Goal: Task Accomplishment & Management: Manage account settings

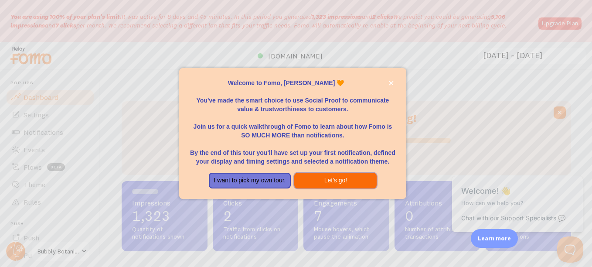
click at [327, 179] on button "Let's go!" at bounding box center [335, 181] width 82 height 16
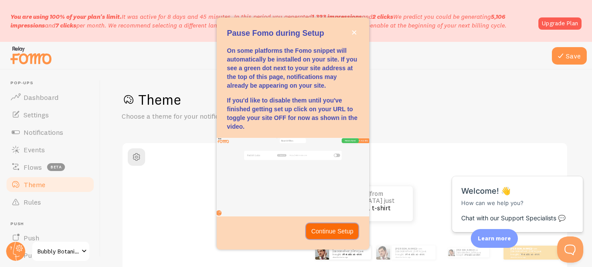
click at [336, 233] on p "Continue Setup" at bounding box center [333, 231] width 42 height 9
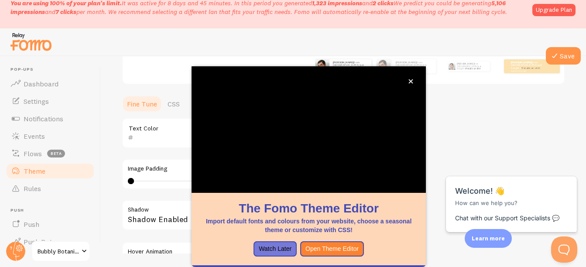
scroll to position [173, 0]
click at [410, 81] on icon "close," at bounding box center [410, 81] width 5 height 5
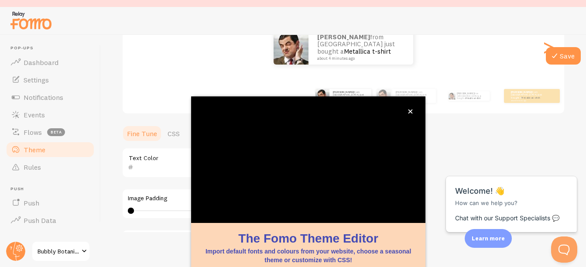
scroll to position [121, 0]
click at [409, 111] on icon "close," at bounding box center [410, 112] width 4 height 4
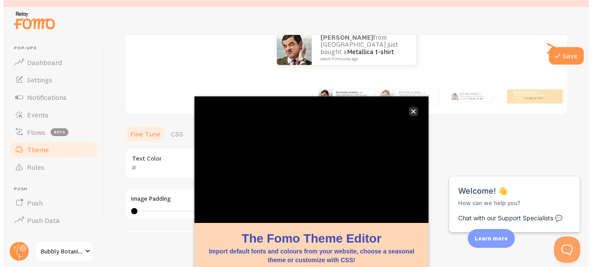
scroll to position [0, 0]
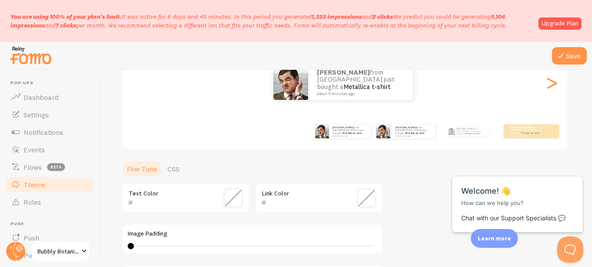
click at [400, 139] on div "[PERSON_NAME] from [GEOGRAPHIC_DATA] just bought a Metallica t-shirt about 4 mi…" at bounding box center [406, 131] width 56 height 24
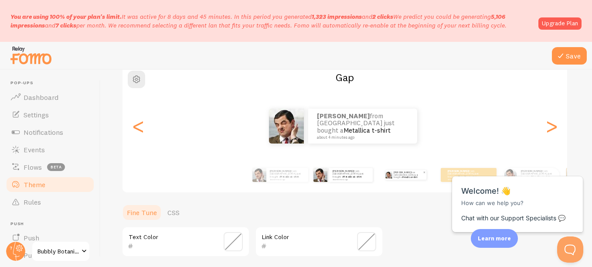
scroll to position [73, 0]
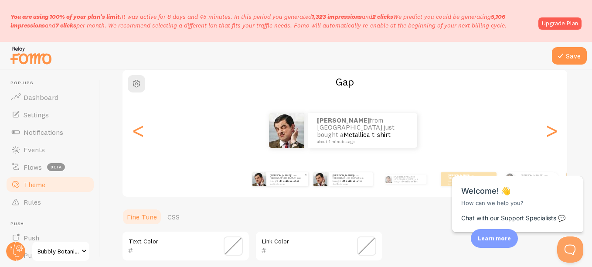
click at [295, 184] on div "[PERSON_NAME] from [GEOGRAPHIC_DATA] just bought a Metallica t-shirt about 4 mi…" at bounding box center [288, 179] width 42 height 14
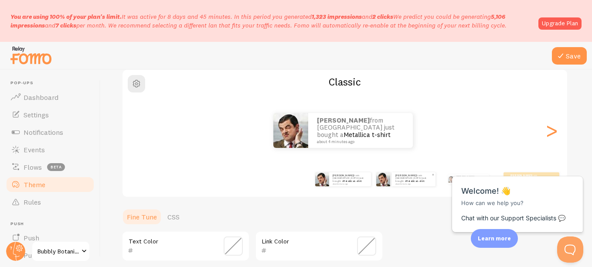
click at [411, 185] on div "[PERSON_NAME] from [GEOGRAPHIC_DATA] just bought a Metallica t-shirt about 4 mi…" at bounding box center [414, 179] width 44 height 14
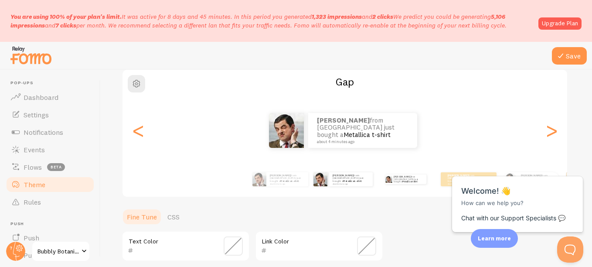
click at [419, 184] on div "[PERSON_NAME] from [GEOGRAPHIC_DATA] just bought a Metallica t-shirt about 4 mi…" at bounding box center [406, 179] width 56 height 24
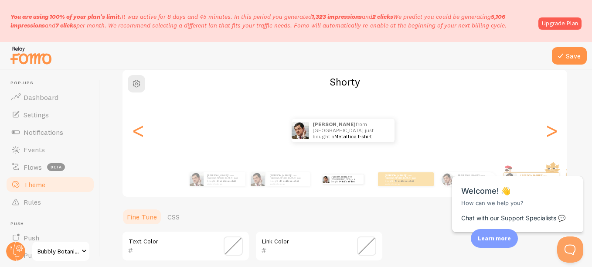
click at [419, 184] on div "[PERSON_NAME] from [GEOGRAPHIC_DATA] just bought a Metallica t-shirt about 4 mi…" at bounding box center [406, 179] width 56 height 14
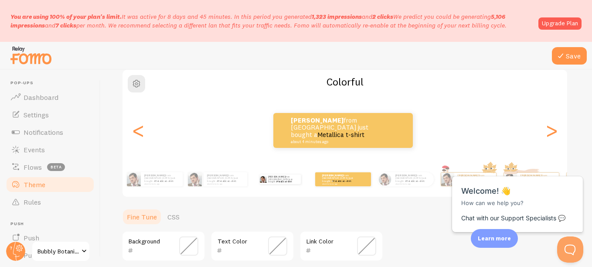
click at [419, 184] on div "[PERSON_NAME] from [GEOGRAPHIC_DATA] just bought a Metallica t-shirt about 4 mi…" at bounding box center [413, 179] width 42 height 14
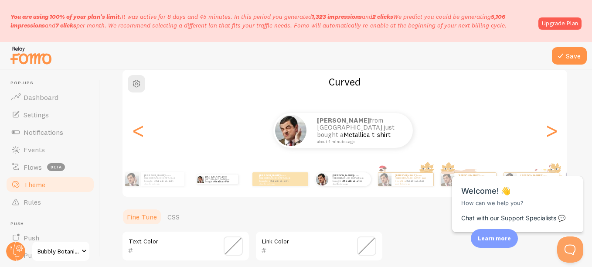
click at [419, 184] on div "[PERSON_NAME] from [GEOGRAPHIC_DATA] just bought a Metallica t-shirt about 4 mi…" at bounding box center [413, 179] width 42 height 13
type input "0"
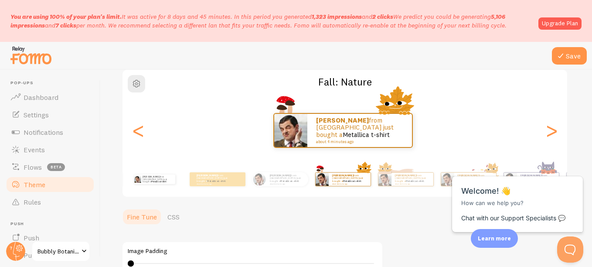
click at [419, 184] on div "[PERSON_NAME] from [GEOGRAPHIC_DATA] just bought a Metallica t-shirt about 4 mi…" at bounding box center [413, 179] width 42 height 13
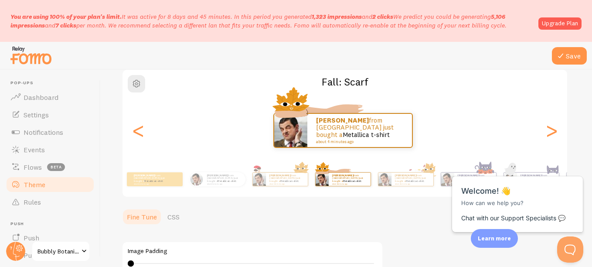
click at [419, 184] on div "[PERSON_NAME] from [GEOGRAPHIC_DATA] just bought a Metallica t-shirt about 4 mi…" at bounding box center [413, 179] width 42 height 13
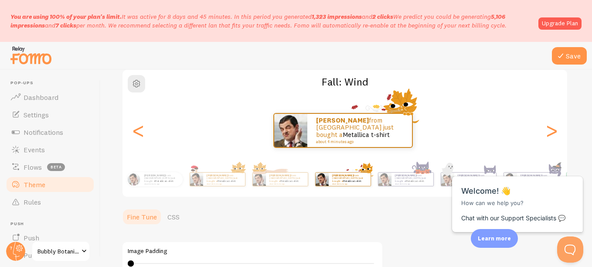
click at [419, 184] on div "[PERSON_NAME] from [GEOGRAPHIC_DATA] just bought a Metallica t-shirt about 4 mi…" at bounding box center [413, 179] width 42 height 13
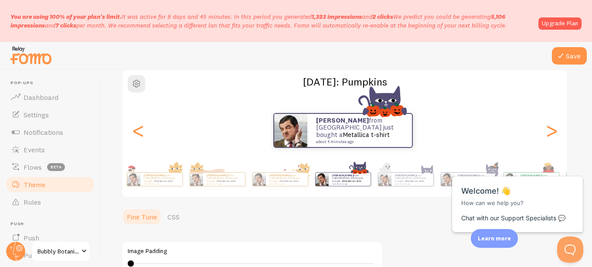
click at [419, 184] on div "[PERSON_NAME] from [GEOGRAPHIC_DATA] just bought a Metallica t-shirt about 4 mi…" at bounding box center [413, 179] width 42 height 13
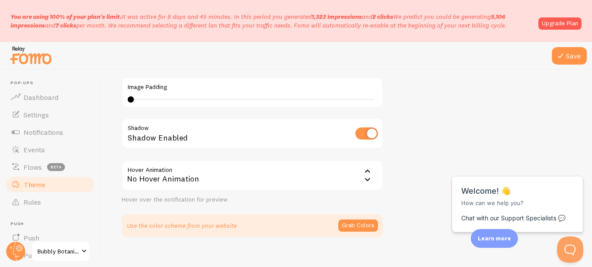
scroll to position [238, 0]
click at [368, 178] on icon at bounding box center [368, 179] width 10 height 10
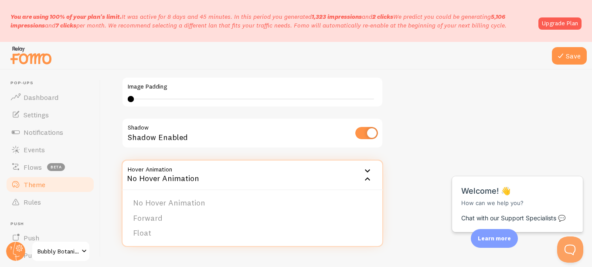
click at [368, 178] on icon at bounding box center [367, 179] width 5 height 3
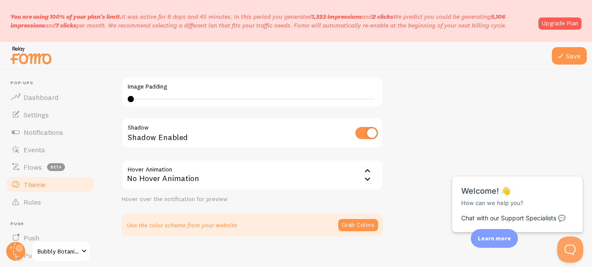
scroll to position [249, 0]
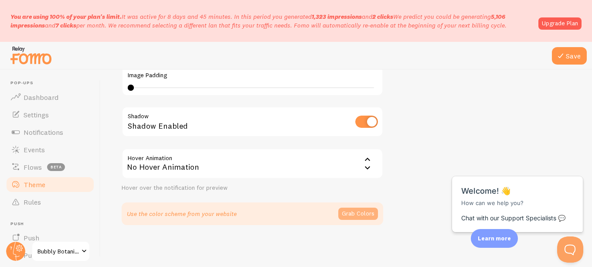
click at [349, 213] on button "Grab Colors" at bounding box center [359, 214] width 40 height 12
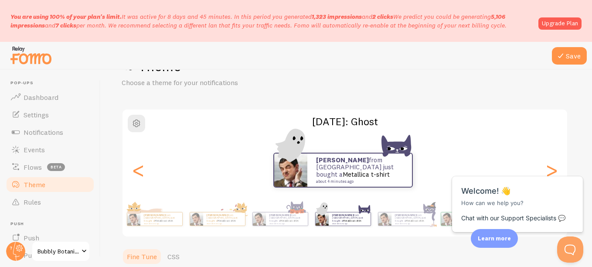
scroll to position [0, 0]
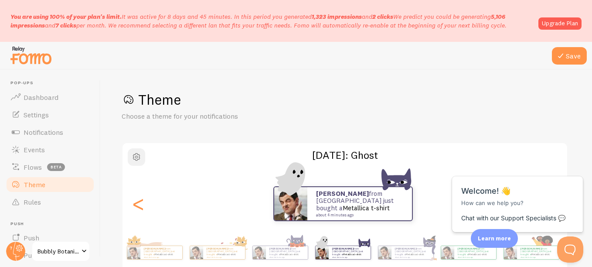
click at [137, 158] on span "button" at bounding box center [136, 157] width 10 height 10
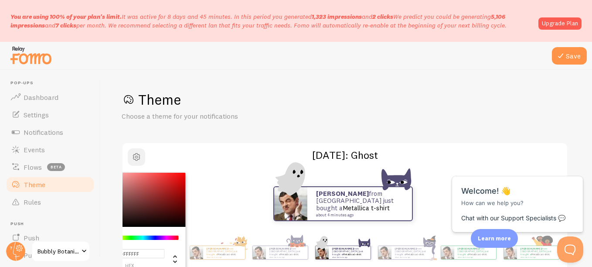
click at [137, 158] on span "button" at bounding box center [136, 157] width 10 height 10
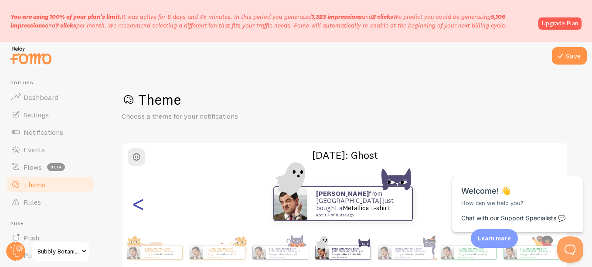
click at [140, 206] on div "<" at bounding box center [138, 203] width 10 height 63
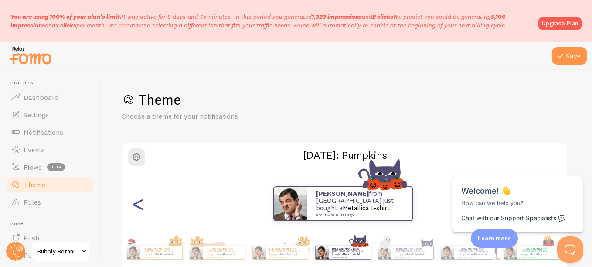
click at [140, 206] on div "<" at bounding box center [138, 203] width 10 height 63
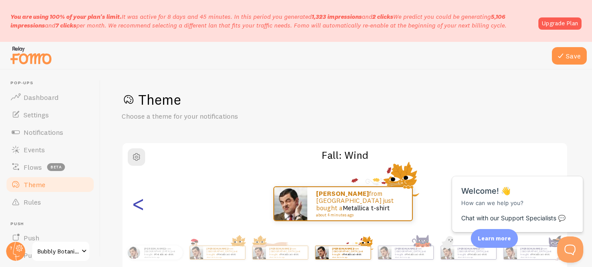
click at [140, 206] on div "<" at bounding box center [138, 203] width 10 height 63
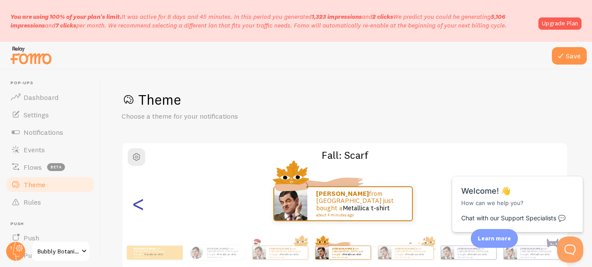
click at [140, 206] on div "<" at bounding box center [138, 203] width 10 height 63
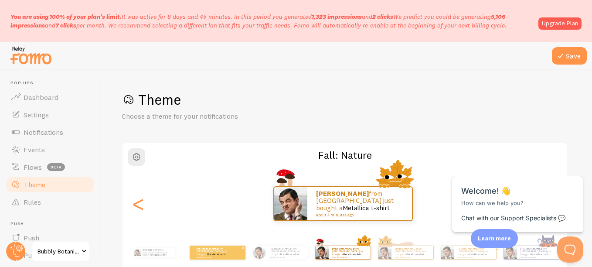
click at [210, 256] on small "about 4 minutes ago" at bounding box center [214, 257] width 34 height 2
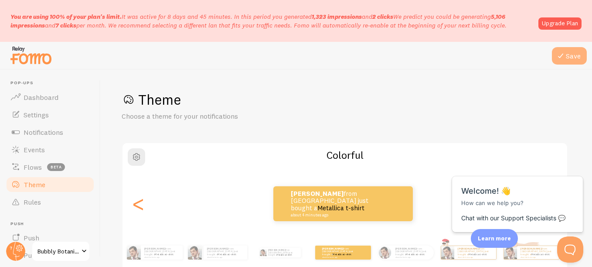
click at [567, 58] on button "Save" at bounding box center [569, 55] width 35 height 17
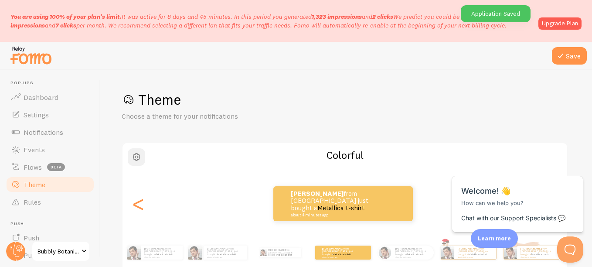
click at [134, 154] on span "button" at bounding box center [136, 157] width 10 height 10
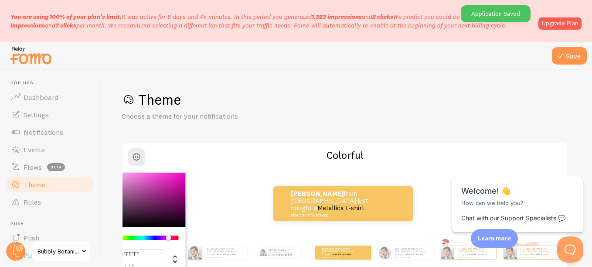
click at [168, 237] on div "Chrome color picker" at bounding box center [143, 238] width 69 height 4
click at [138, 173] on div "Chrome color picker" at bounding box center [137, 200] width 98 height 54
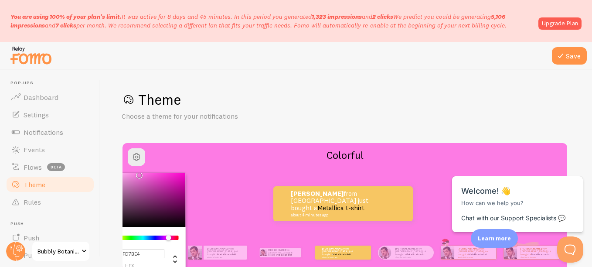
click at [138, 179] on div "Chrome color picker" at bounding box center [140, 176] width 5 height 5
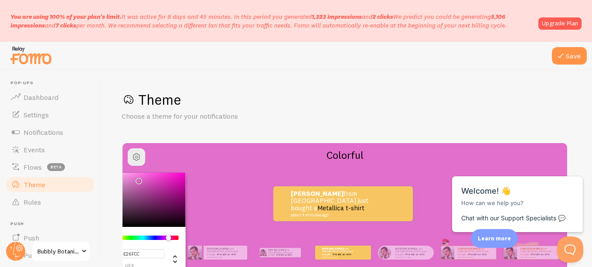
click at [129, 173] on div "Chrome color picker" at bounding box center [137, 200] width 98 height 54
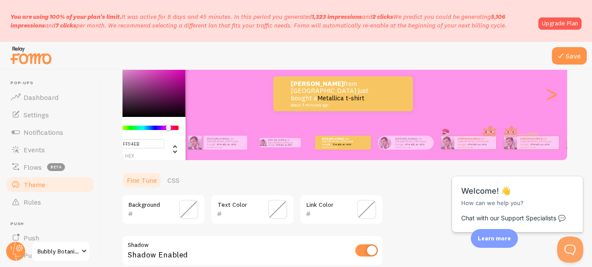
scroll to position [110, 0]
type input "#94FFDF"
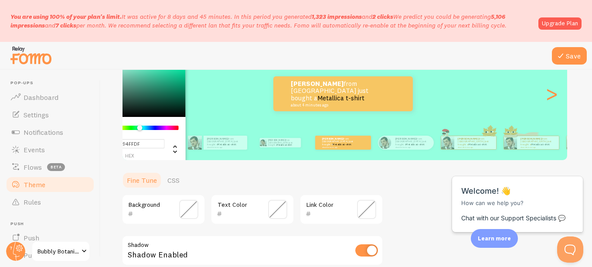
click at [140, 129] on div "Chrome color picker" at bounding box center [143, 128] width 69 height 4
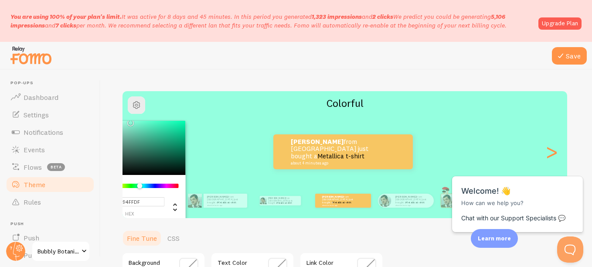
scroll to position [51, 0]
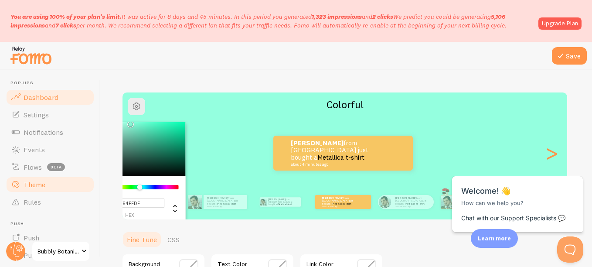
click at [62, 96] on link "Dashboard" at bounding box center [50, 97] width 90 height 17
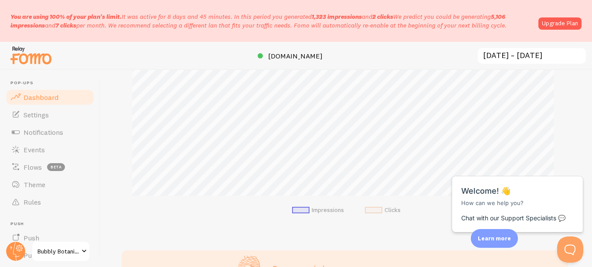
scroll to position [265, 0]
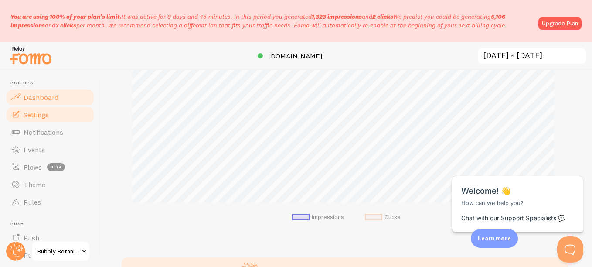
click at [39, 113] on span "Settings" at bounding box center [36, 114] width 25 height 9
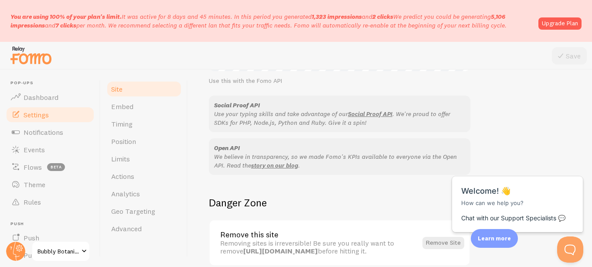
scroll to position [599, 0]
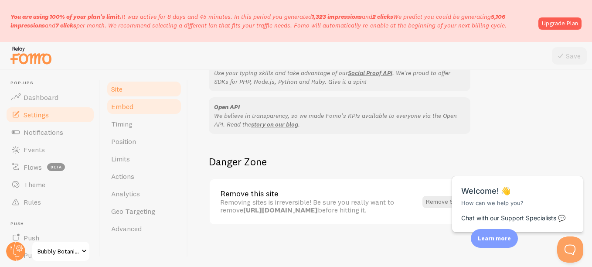
click at [138, 108] on link "Embed" at bounding box center [144, 106] width 76 height 17
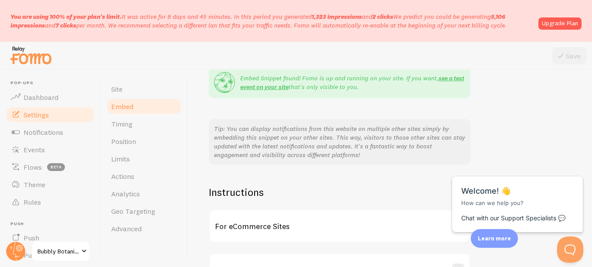
scroll to position [243, 0]
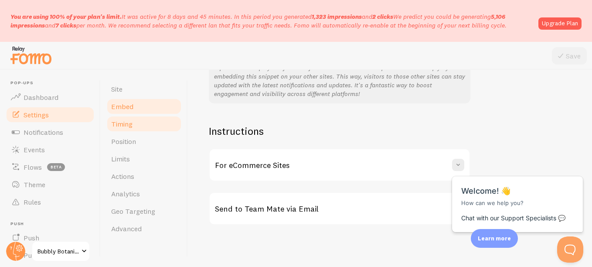
click at [135, 130] on link "Timing" at bounding box center [144, 123] width 76 height 17
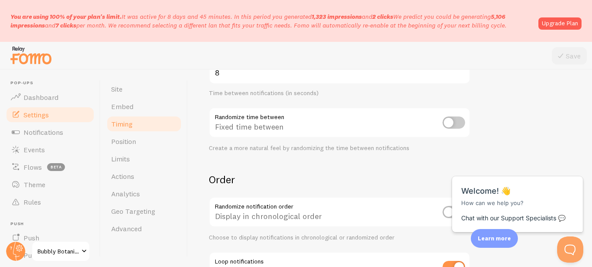
scroll to position [291, 0]
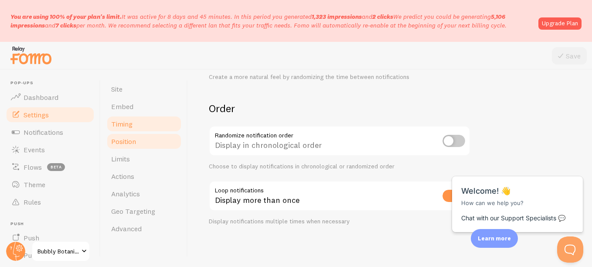
click at [120, 141] on span "Position" at bounding box center [123, 141] width 25 height 9
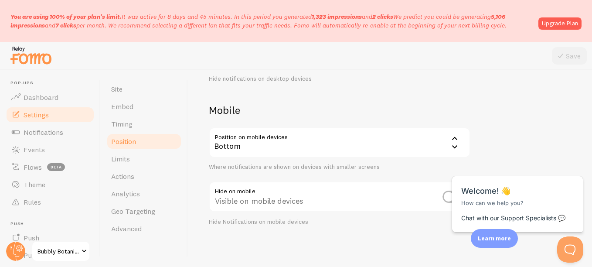
scroll to position [183, 0]
click at [113, 160] on span "Limits" at bounding box center [120, 158] width 19 height 9
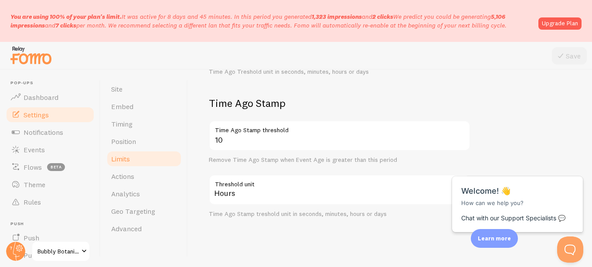
scroll to position [341, 0]
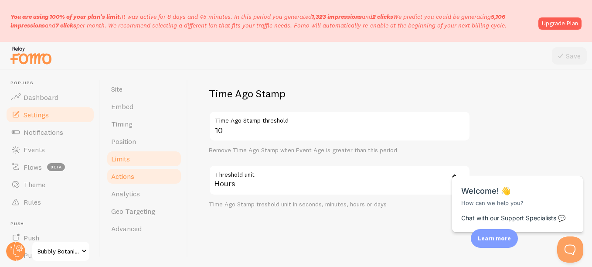
click at [120, 181] on link "Actions" at bounding box center [144, 176] width 76 height 17
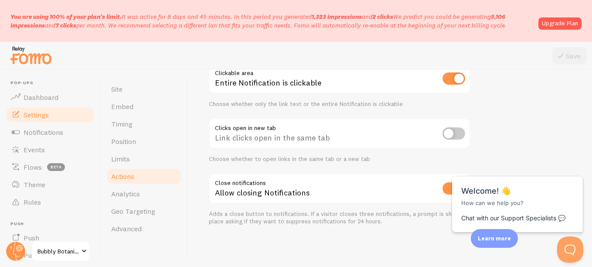
scroll to position [79, 0]
click at [133, 201] on link "Analytics" at bounding box center [144, 193] width 76 height 17
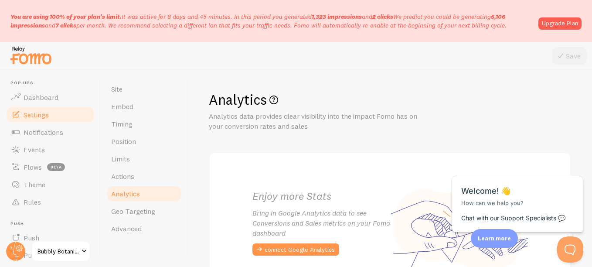
scroll to position [73, 0]
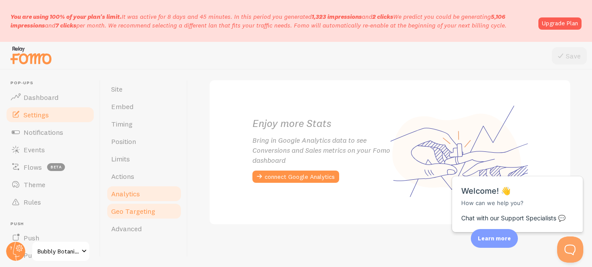
click at [129, 212] on span "Geo Targeting" at bounding box center [133, 211] width 44 height 9
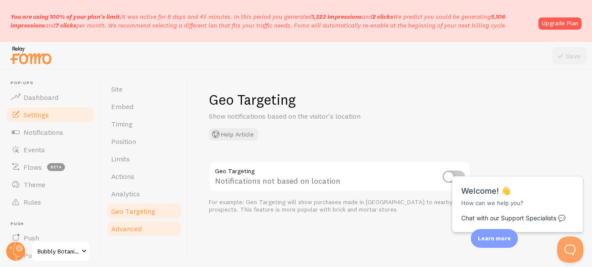
click at [127, 226] on span "Advanced" at bounding box center [126, 228] width 31 height 9
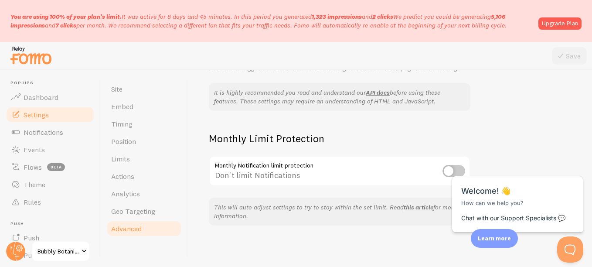
scroll to position [281, 0]
click at [49, 131] on span "Notifications" at bounding box center [44, 132] width 40 height 9
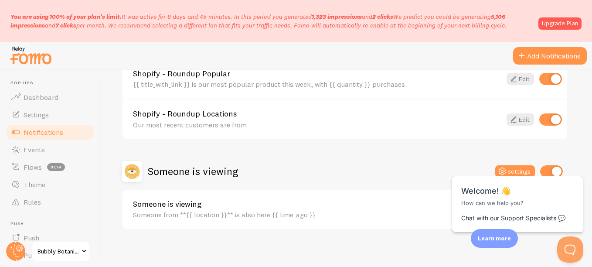
scroll to position [307, 0]
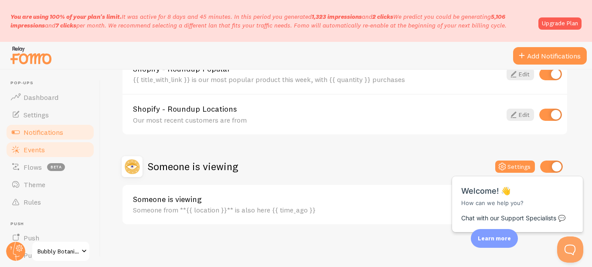
click at [46, 150] on link "Events" at bounding box center [50, 149] width 90 height 17
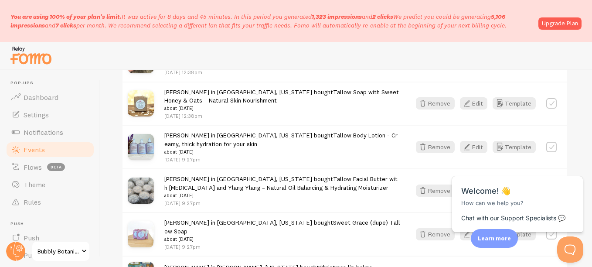
scroll to position [651, 0]
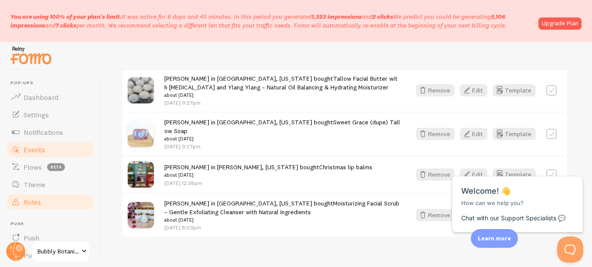
click at [31, 201] on span "Rules" at bounding box center [32, 202] width 17 height 9
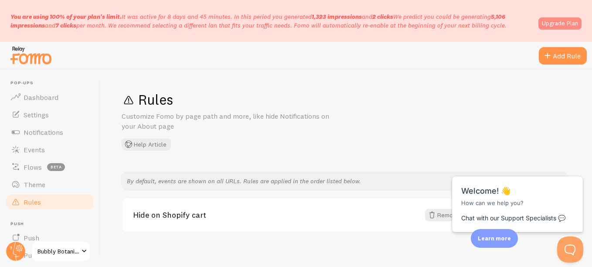
click at [562, 23] on link "Upgrade Plan" at bounding box center [560, 23] width 43 height 12
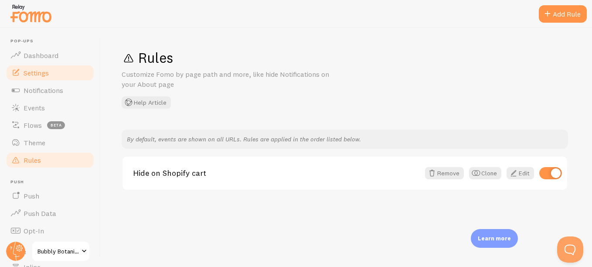
click at [41, 78] on link "Settings" at bounding box center [50, 72] width 90 height 17
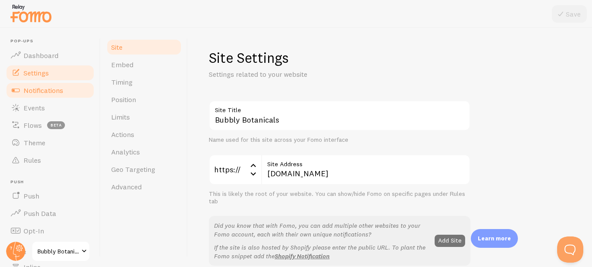
click at [38, 92] on span "Notifications" at bounding box center [44, 90] width 40 height 9
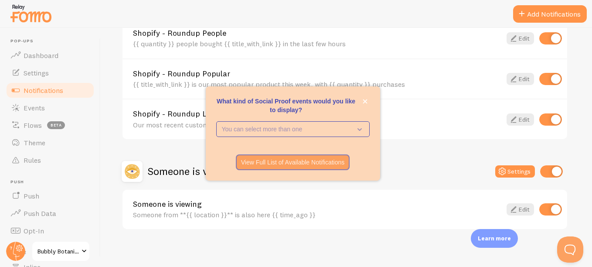
scroll to position [265, 0]
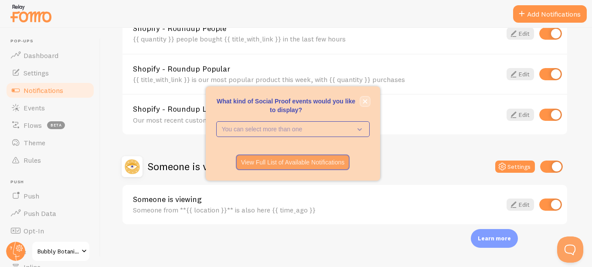
click at [365, 101] on icon "close," at bounding box center [365, 101] width 4 height 4
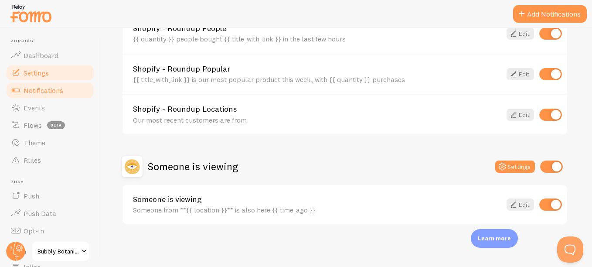
click at [40, 75] on span "Settings" at bounding box center [36, 72] width 25 height 9
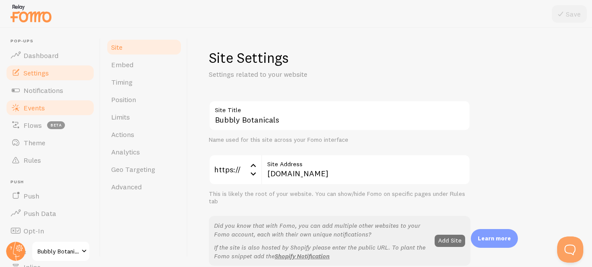
click at [37, 110] on span "Events" at bounding box center [34, 107] width 21 height 9
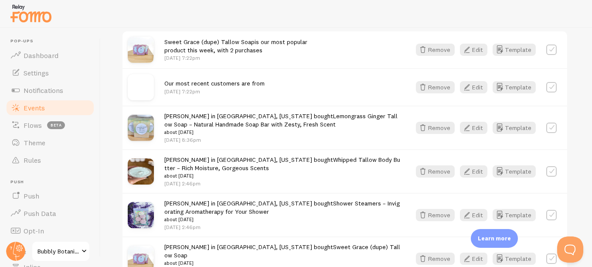
scroll to position [229, 0]
click at [38, 127] on span "Flows" at bounding box center [33, 125] width 18 height 9
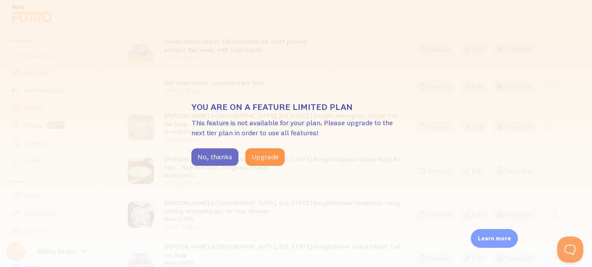
click at [227, 159] on button "No, thanks" at bounding box center [215, 156] width 47 height 17
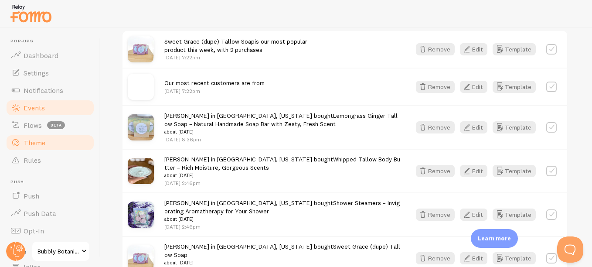
click at [39, 140] on span "Theme" at bounding box center [35, 142] width 22 height 9
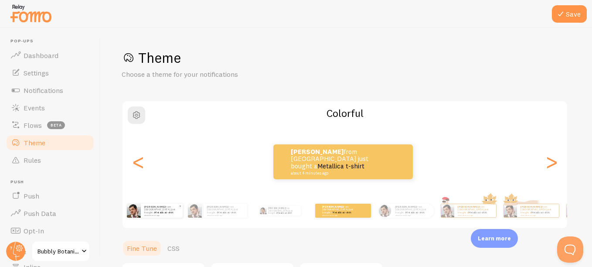
click at [152, 212] on p "[PERSON_NAME] from [GEOGRAPHIC_DATA] just bought a Metallica t-shirt about 4 mi…" at bounding box center [161, 210] width 35 height 11
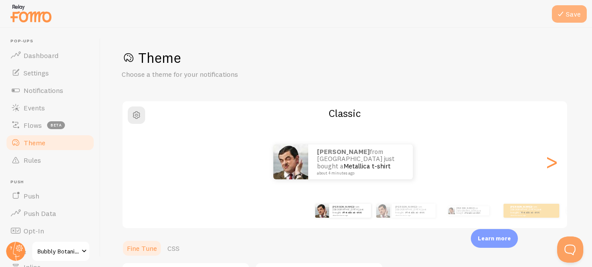
click at [573, 12] on button "Save" at bounding box center [569, 13] width 35 height 17
